Goal: Navigation & Orientation: Find specific page/section

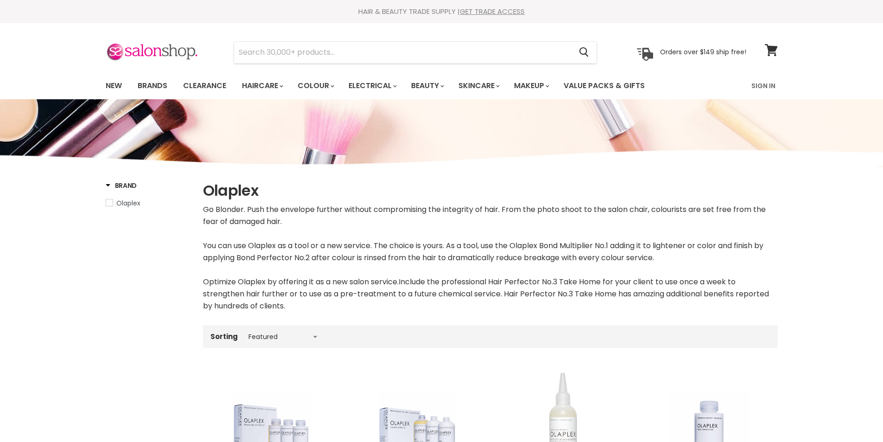
select select "manual"
click at [139, 83] on link "Brands" at bounding box center [153, 85] width 44 height 19
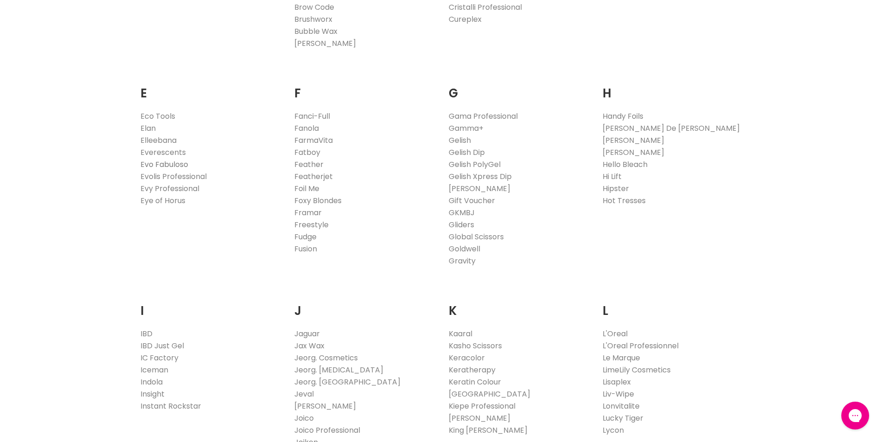
click at [153, 165] on link "Evo Fabuloso" at bounding box center [164, 164] width 48 height 11
